Goal: Navigation & Orientation: Find specific page/section

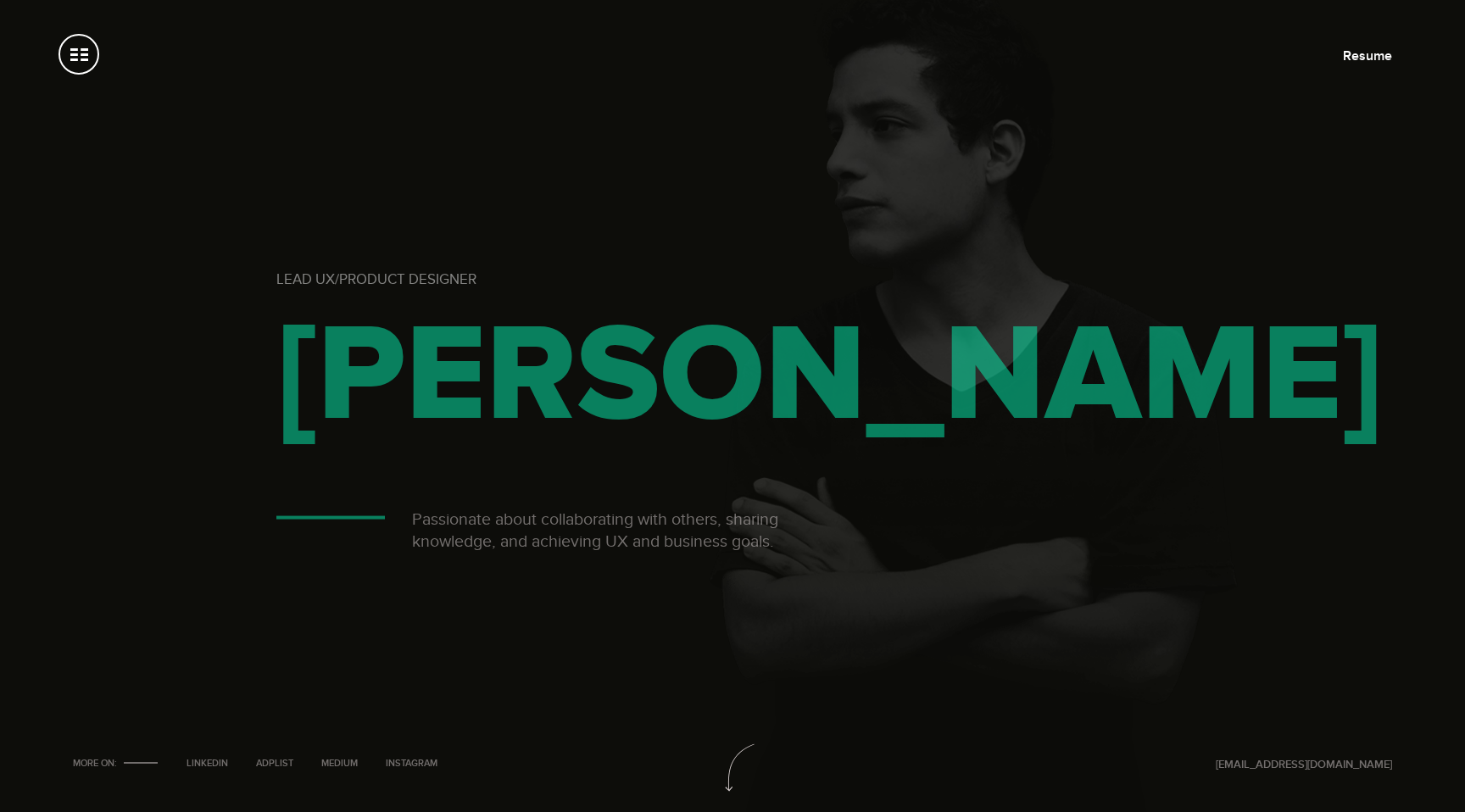
click at [1380, 45] on div "Lead UX/Product Designer [PERSON_NAME] Passionate about collaborating with othe…" at bounding box center [732, 406] width 1465 height 812
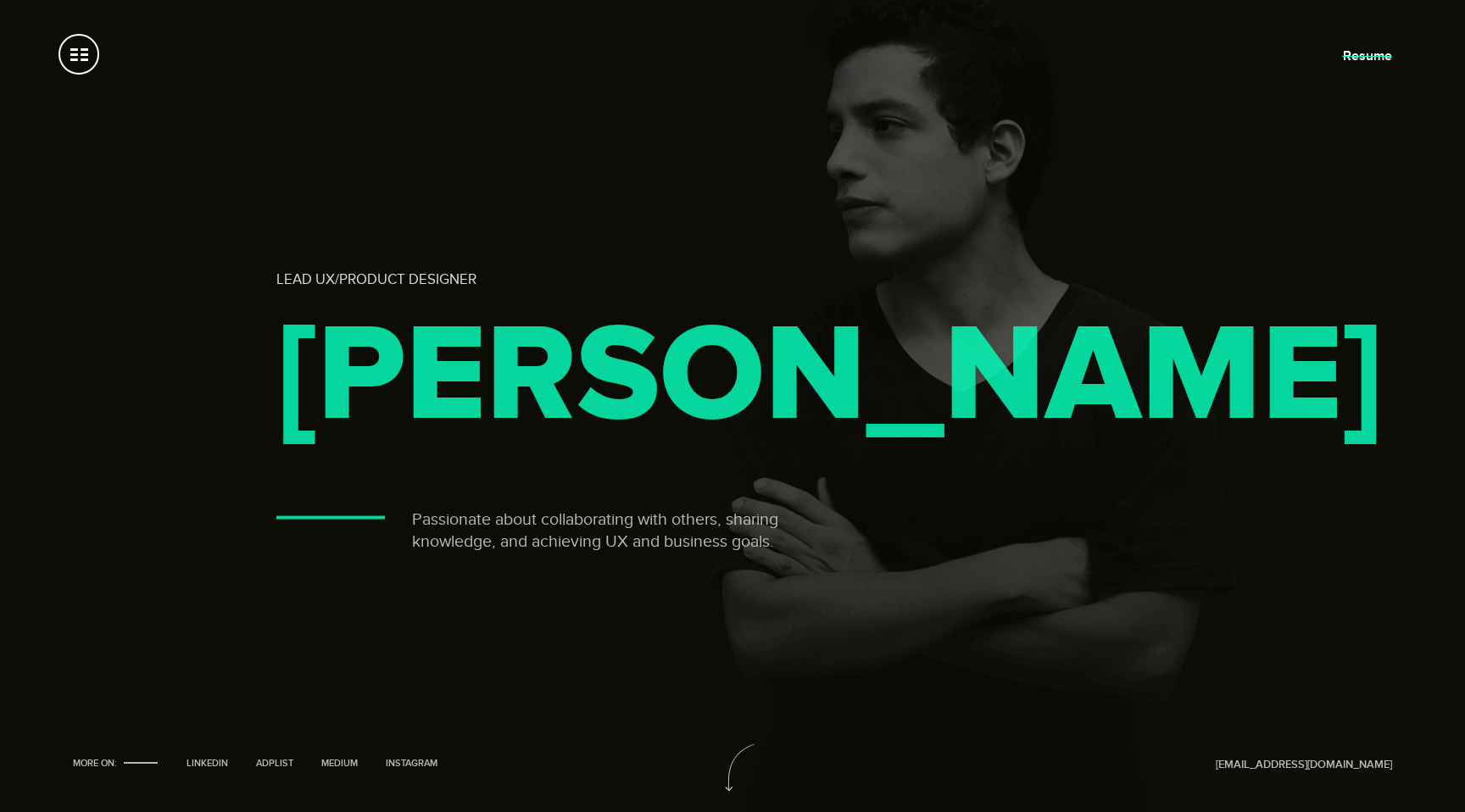
click at [1371, 55] on link "Resume" at bounding box center [1368, 55] width 49 height 17
